Goal: Task Accomplishment & Management: Use online tool/utility

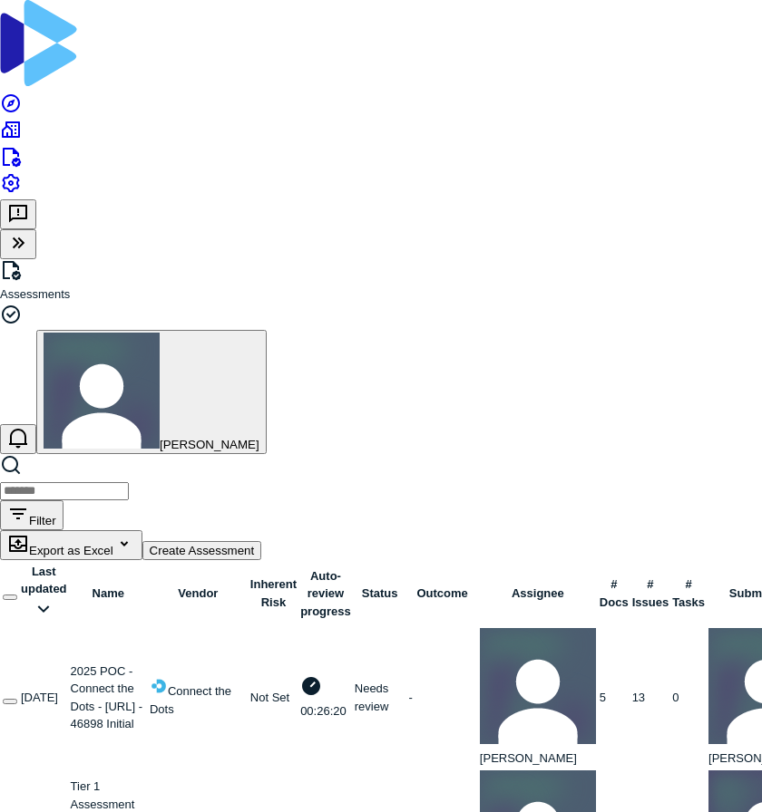
click at [71, 780] on link at bounding box center [71, 787] width 0 height 14
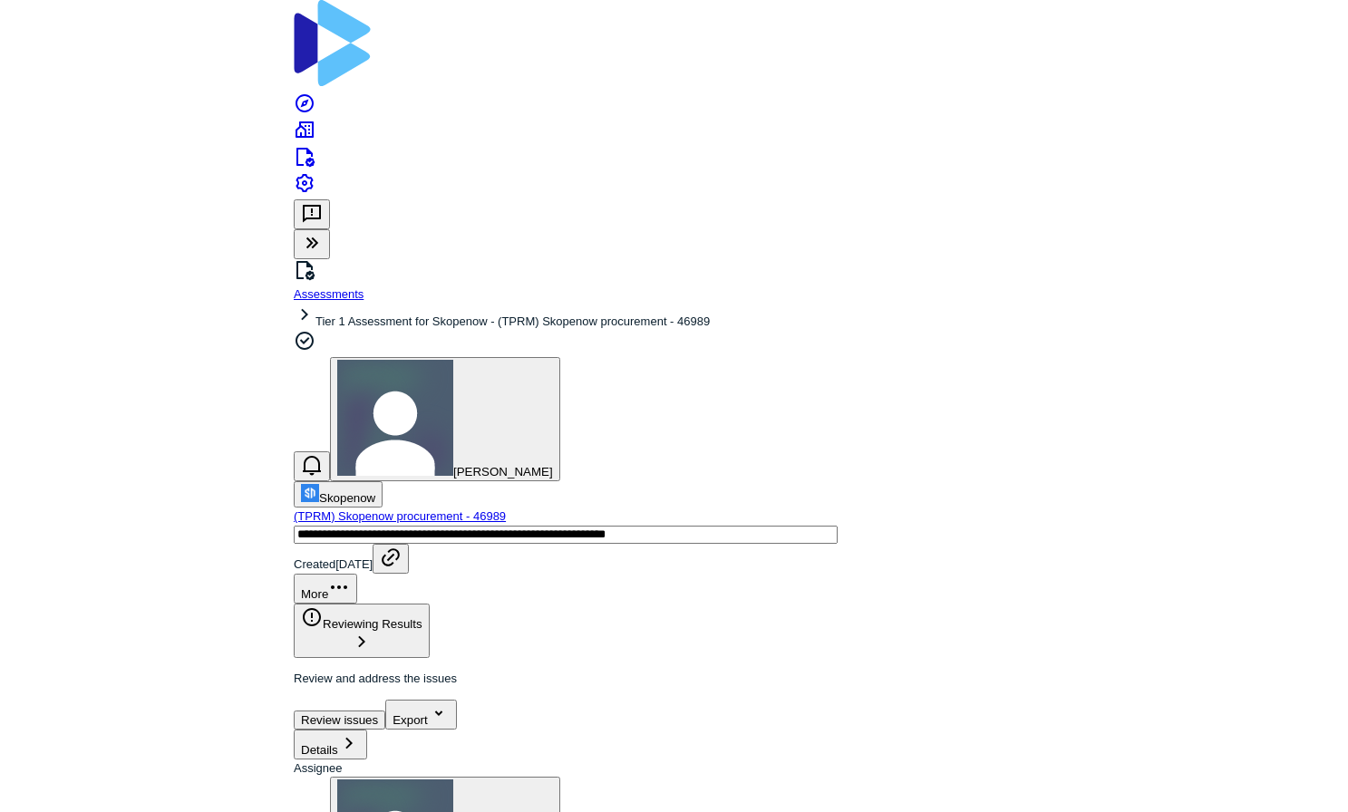
scroll to position [616, 0]
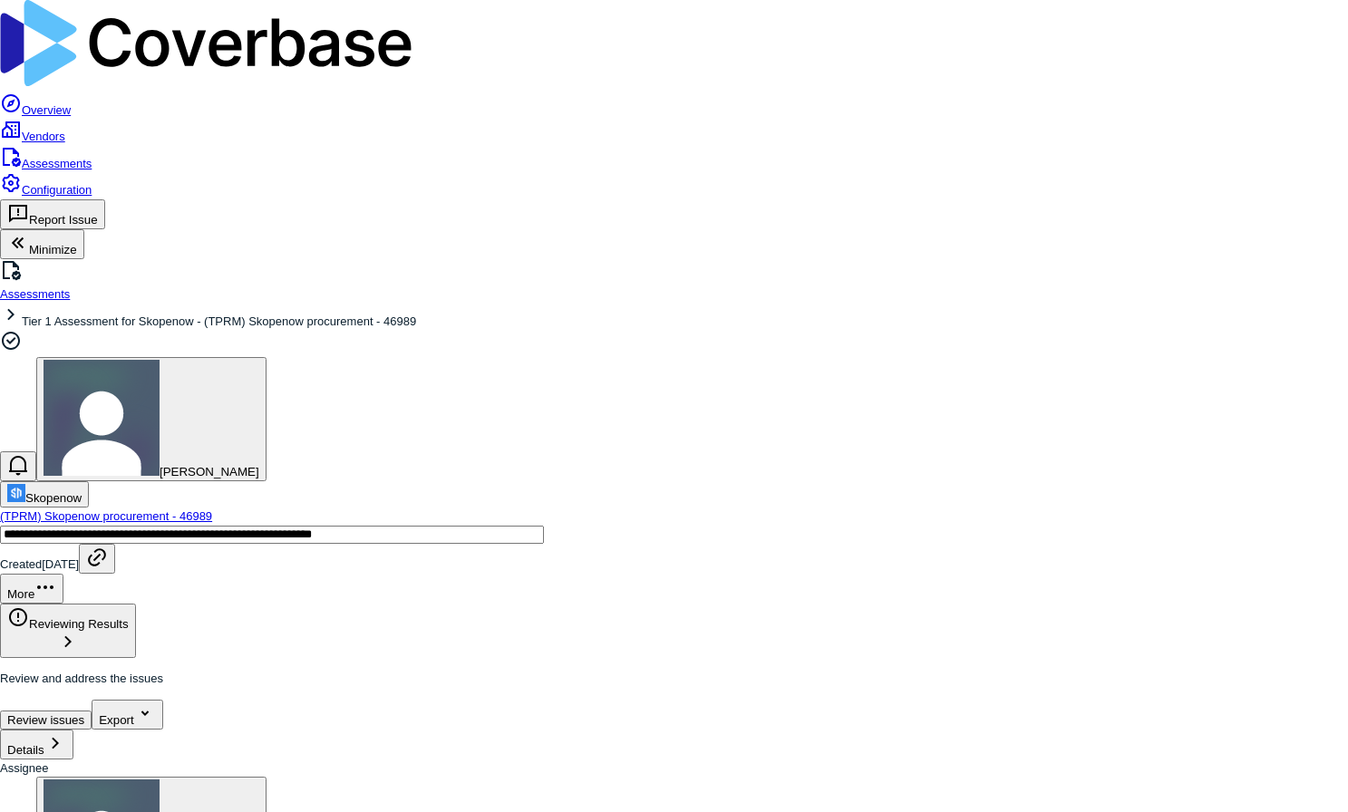
type textarea "*"
